Goal: Task Accomplishment & Management: Manage account settings

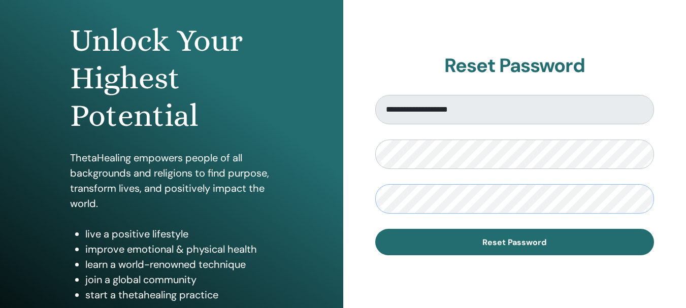
scroll to position [106, 0]
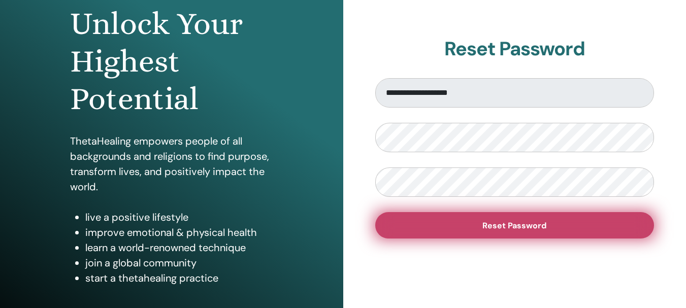
click at [551, 223] on button "Reset Password" at bounding box center [514, 225] width 279 height 26
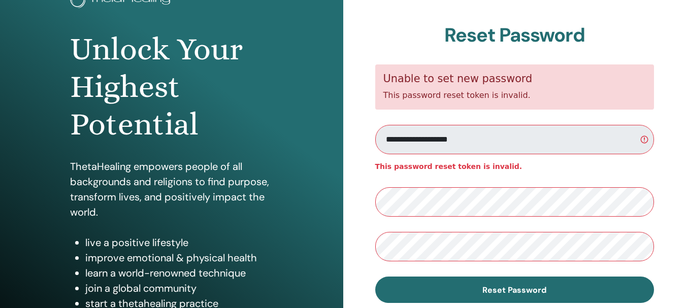
scroll to position [85, 0]
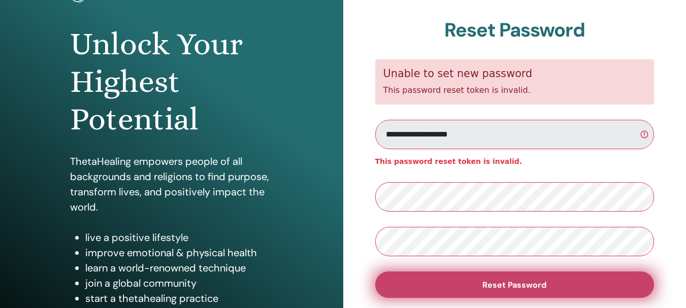
click at [543, 284] on span "Reset Password" at bounding box center [514, 285] width 64 height 11
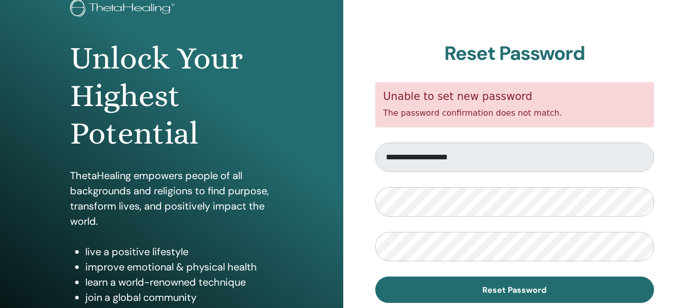
scroll to position [72, 0]
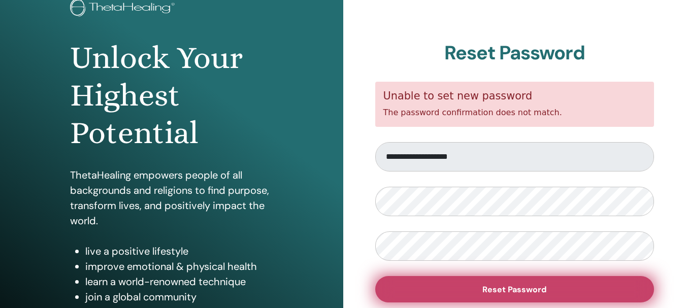
click at [459, 294] on button "Reset Password" at bounding box center [514, 289] width 279 height 26
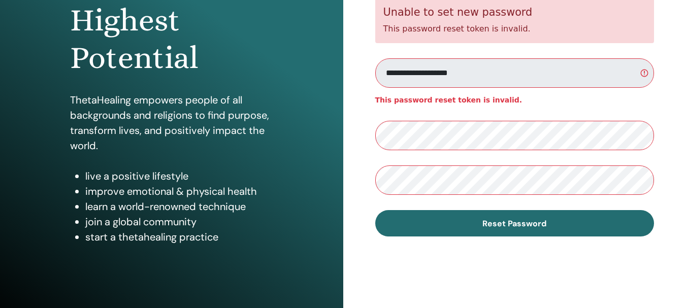
scroll to position [143, 0]
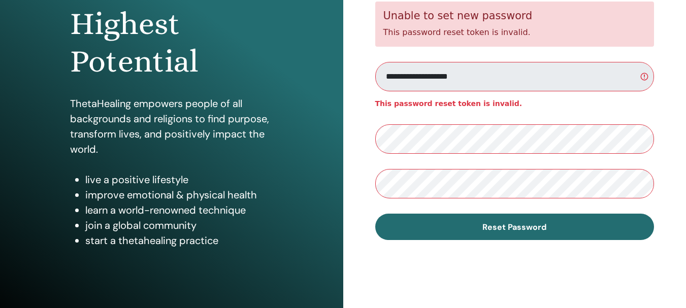
click at [643, 80] on input "**********" at bounding box center [514, 76] width 279 height 29
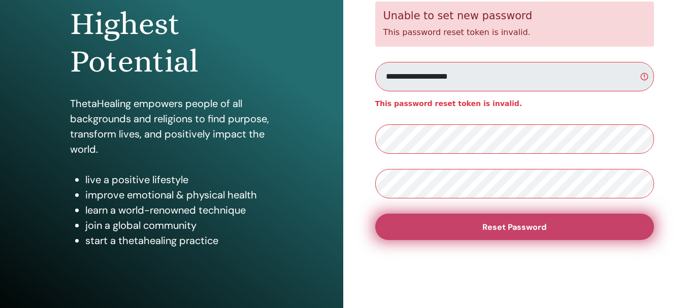
click at [444, 225] on button "Reset Password" at bounding box center [514, 227] width 279 height 26
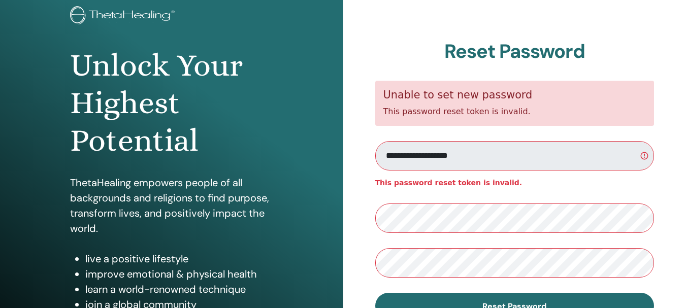
scroll to position [70, 0]
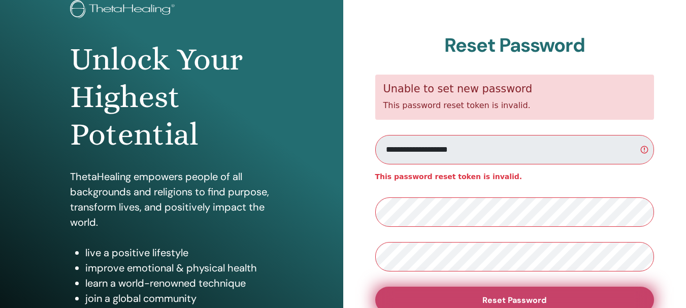
click at [521, 296] on span "Reset Password" at bounding box center [514, 300] width 64 height 11
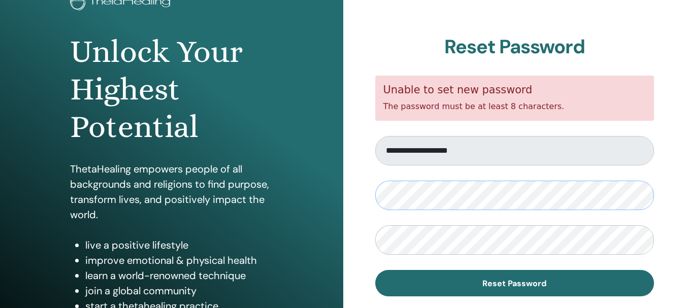
scroll to position [79, 0]
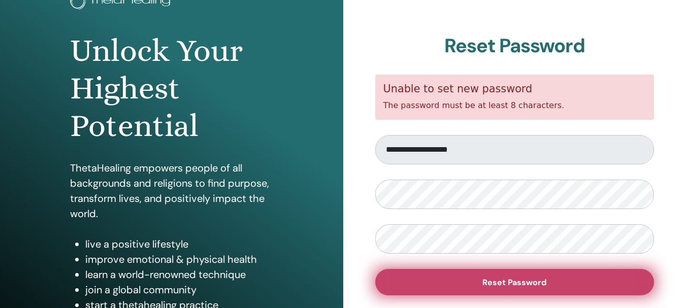
click at [522, 283] on span "Reset Password" at bounding box center [514, 282] width 64 height 11
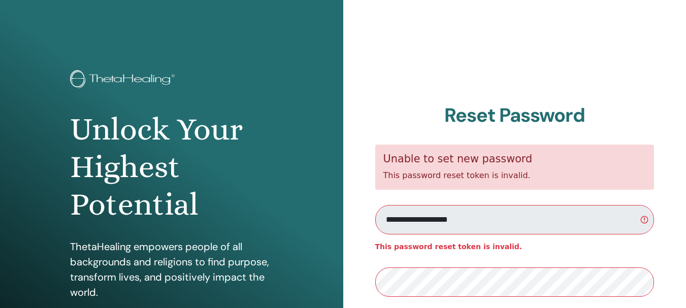
drag, startPoint x: 0, startPoint y: 0, endPoint x: 444, endPoint y: 64, distance: 449.0
click at [444, 64] on div "**********" at bounding box center [514, 244] width 343 height 488
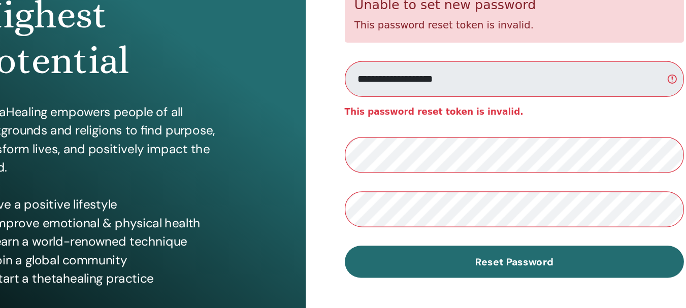
scroll to position [102, 0]
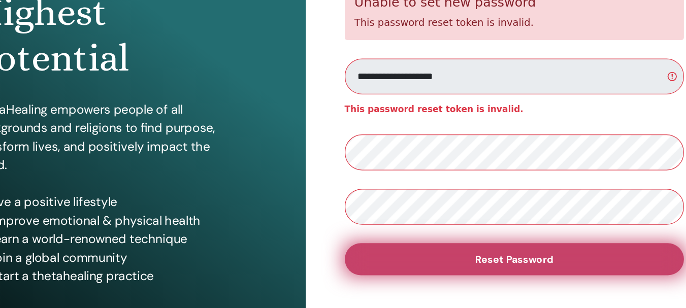
click at [502, 268] on span "Reset Password" at bounding box center [514, 268] width 64 height 11
